Goal: Information Seeking & Learning: Learn about a topic

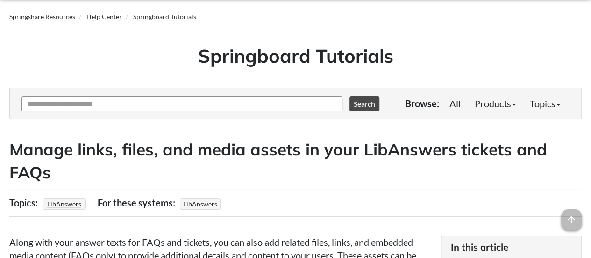
scroll to position [47, 0]
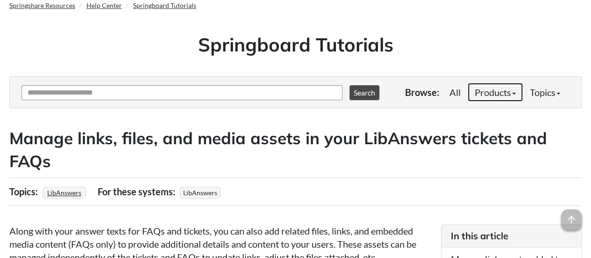
click at [493, 94] on link "Products" at bounding box center [495, 92] width 55 height 19
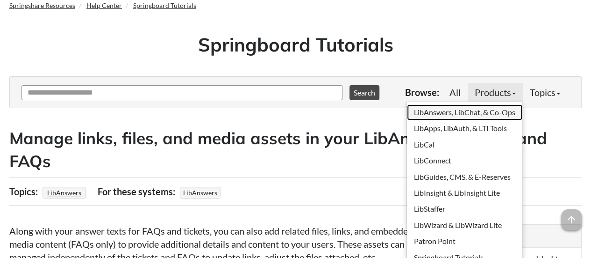
click at [485, 109] on link "LibAnswers, LibChat, & Co-Ops" at bounding box center [464, 112] width 115 height 16
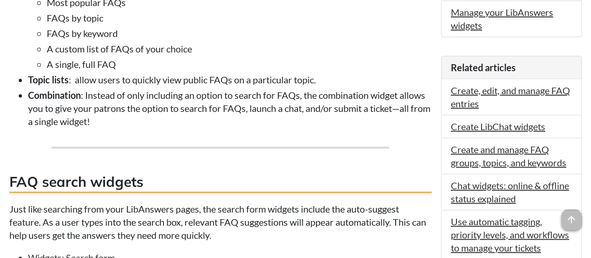
scroll to position [374, 0]
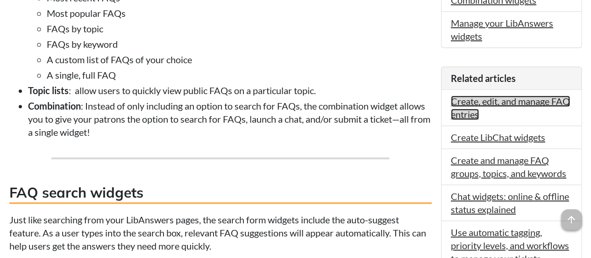
click at [454, 99] on link "Create, edit, and manage FAQ entries" at bounding box center [510, 107] width 119 height 24
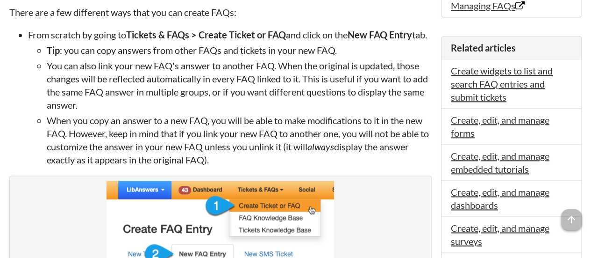
scroll to position [514, 0]
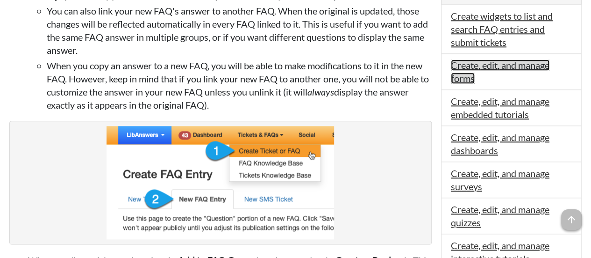
click at [456, 70] on link "Create, edit, and manage forms" at bounding box center [500, 71] width 99 height 24
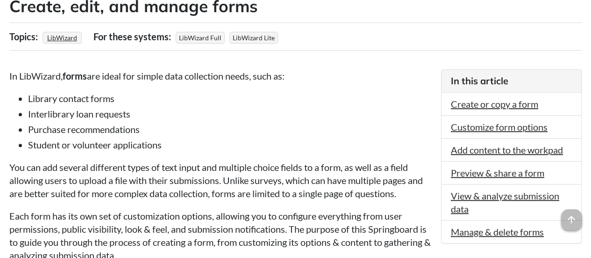
scroll to position [187, 0]
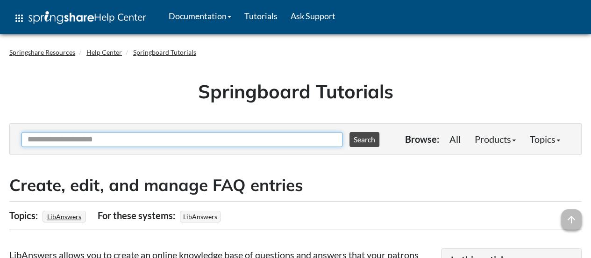
click at [279, 139] on input "Ask Another Question" at bounding box center [182, 139] width 321 height 15
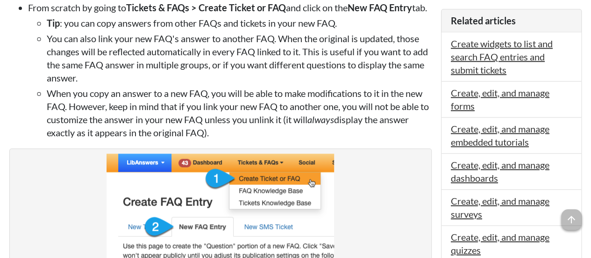
scroll to position [478, 0]
